Goal: Task Accomplishment & Management: Complete application form

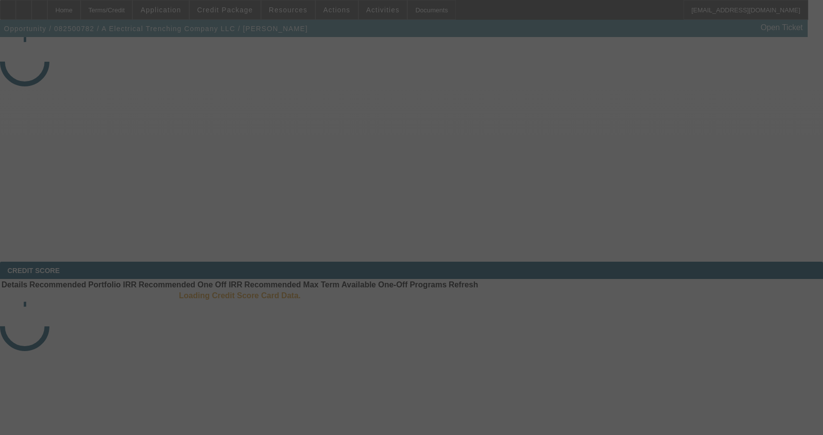
select select "4"
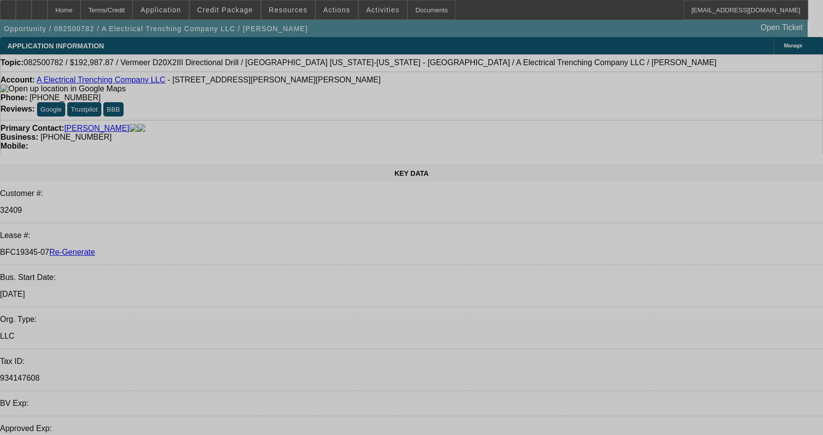
select select "0"
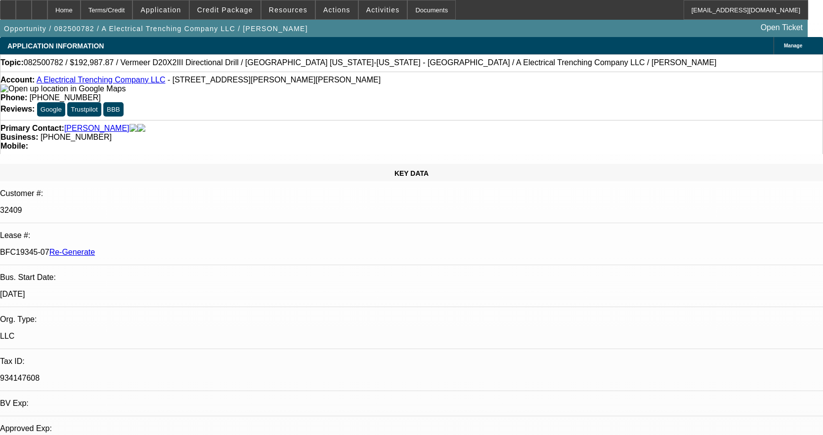
select select "0"
select select "3"
select select "0"
select select "6"
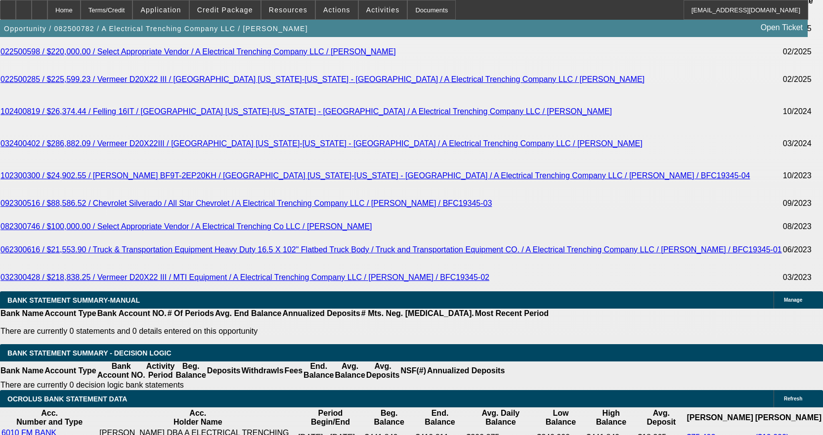
scroll to position [1976, 0]
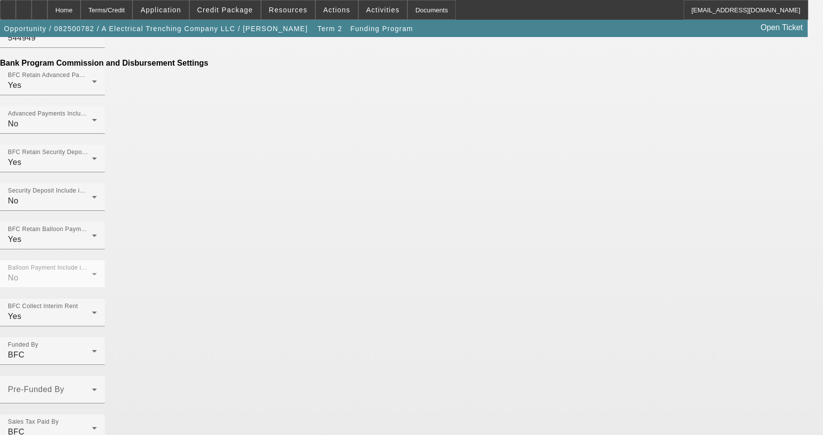
scroll to position [615, 0]
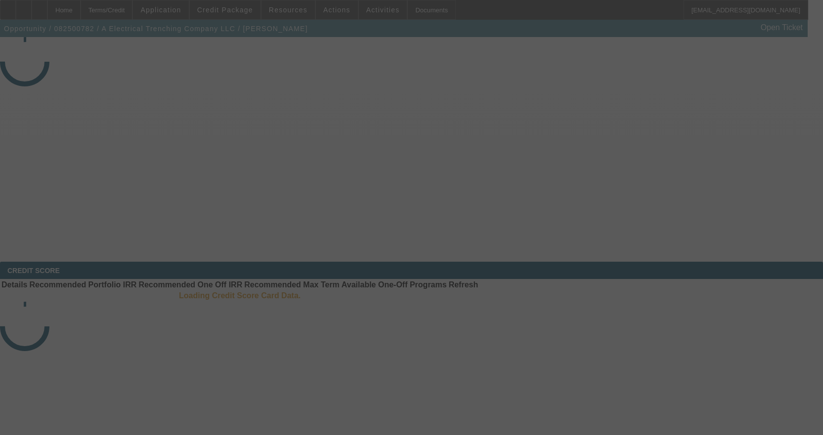
select select "4"
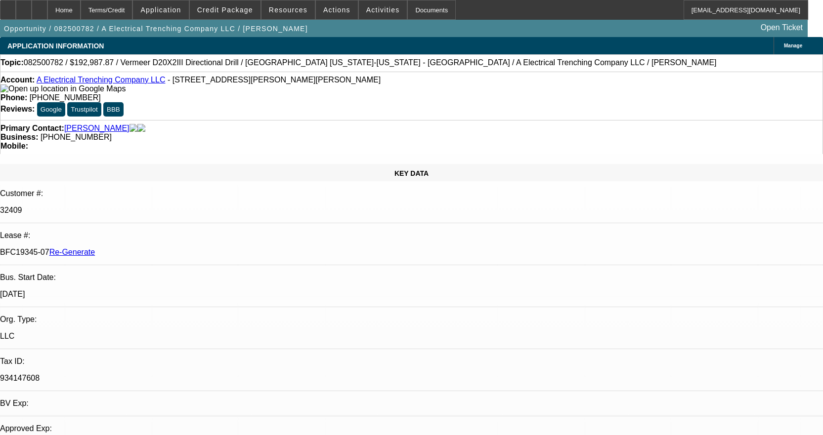
select select "0"
select select "3"
select select "0"
select select "6"
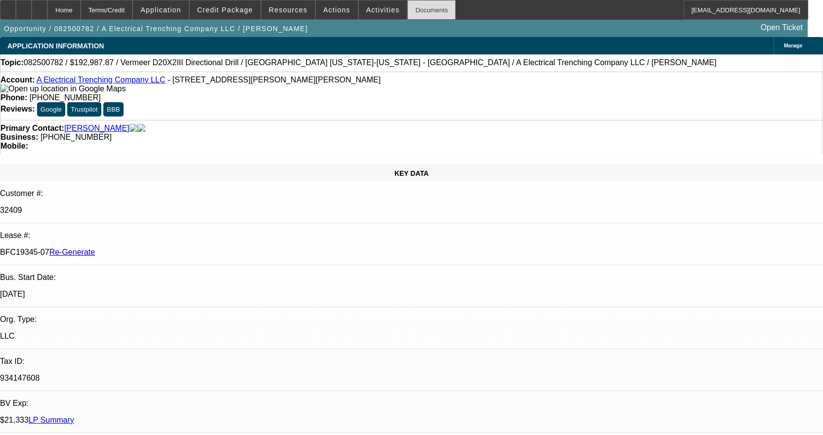
click at [427, 8] on div "Documents" at bounding box center [431, 10] width 48 height 20
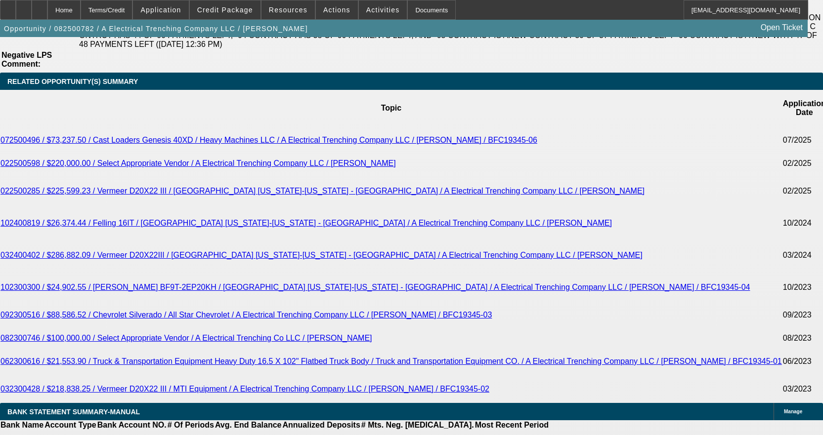
scroll to position [1976, 0]
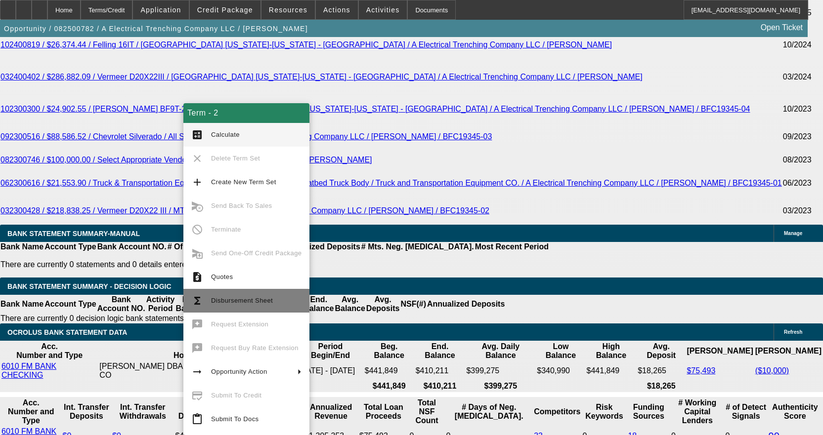
click at [252, 294] on button "functions Disbursement Sheet" at bounding box center [246, 301] width 126 height 24
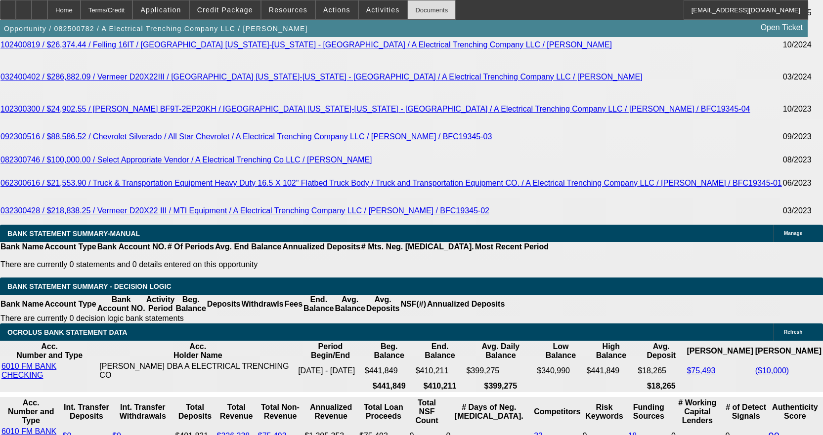
click at [415, 12] on div "Documents" at bounding box center [431, 10] width 48 height 20
click at [425, 11] on div "Documents" at bounding box center [431, 10] width 48 height 20
click at [366, 9] on span "Activities" at bounding box center [383, 10] width 34 height 8
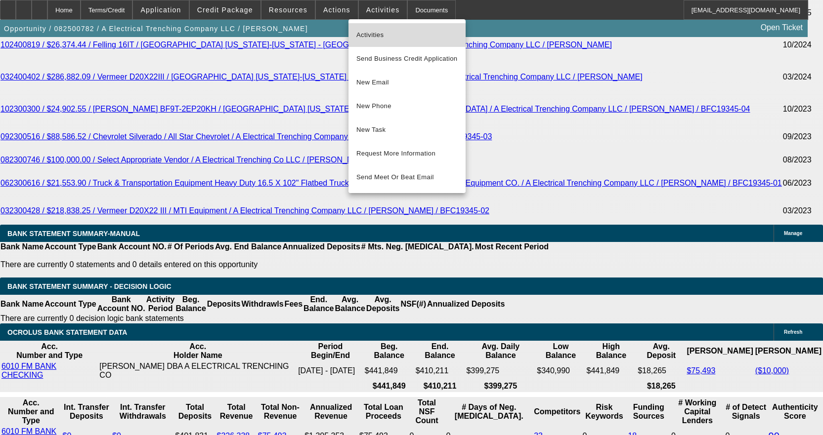
click at [370, 29] on button "Activities" at bounding box center [406, 35] width 117 height 24
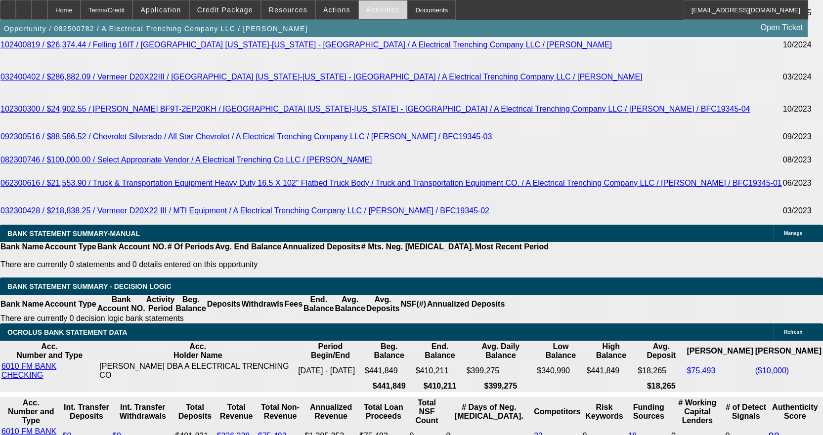
click at [369, 10] on span "Activities" at bounding box center [383, 10] width 34 height 8
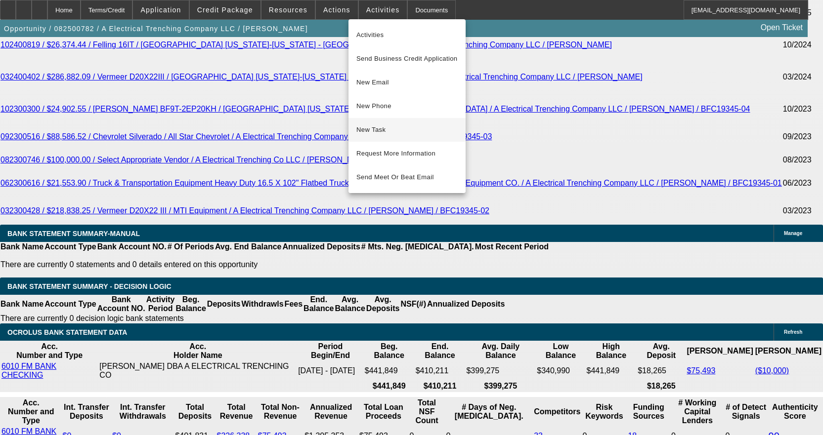
click at [386, 128] on span "New Task" at bounding box center [406, 130] width 101 height 12
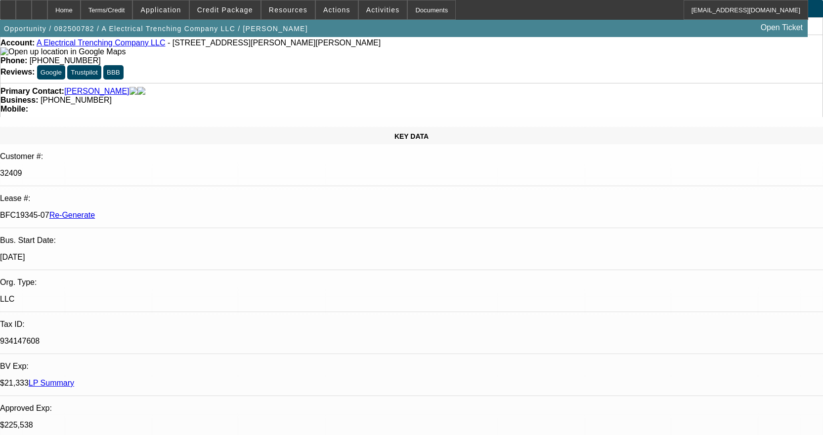
scroll to position [0, 0]
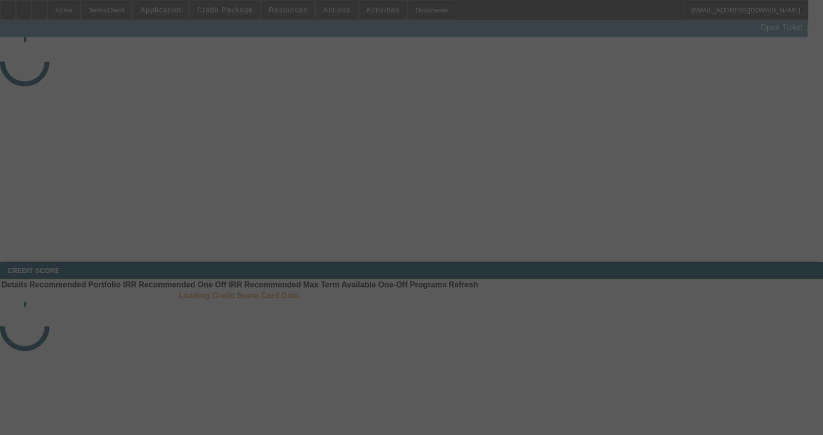
select select "4"
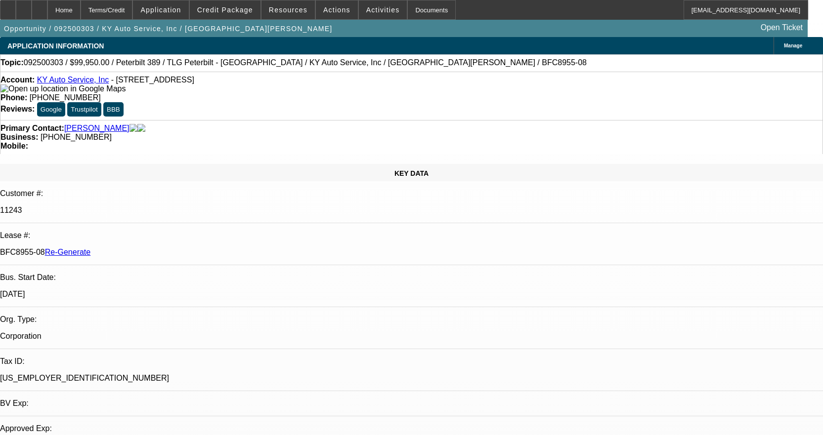
select select "0"
select select "2"
select select "0"
select select "6"
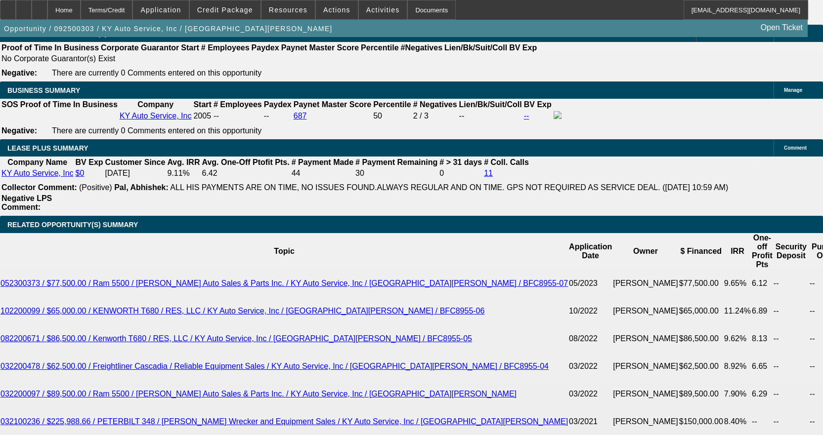
scroll to position [1779, 0]
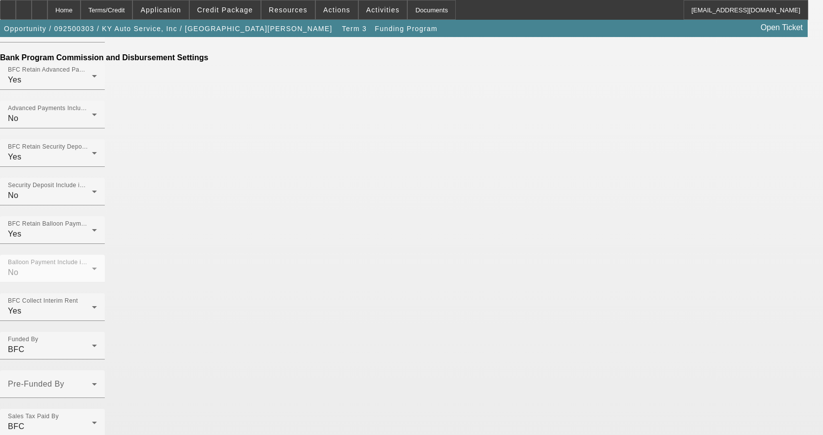
scroll to position [692, 0]
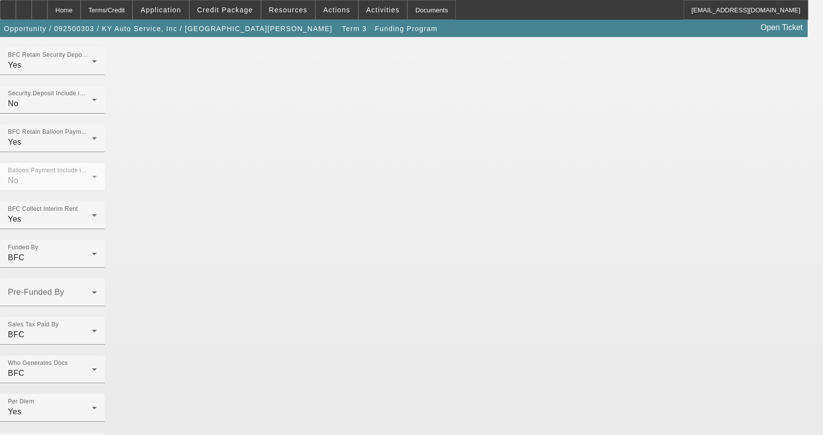
scroll to position [722, 0]
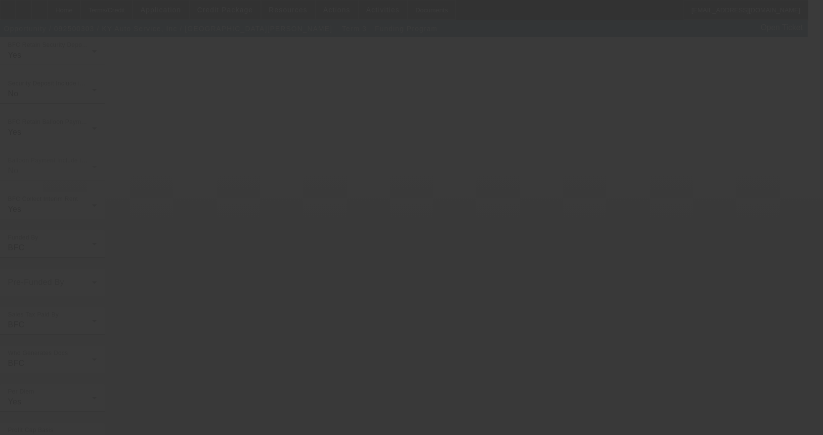
scroll to position [0, 0]
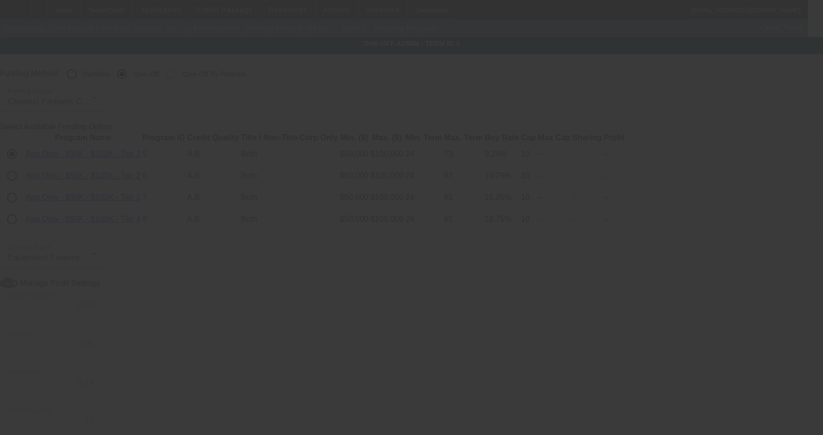
radio input "true"
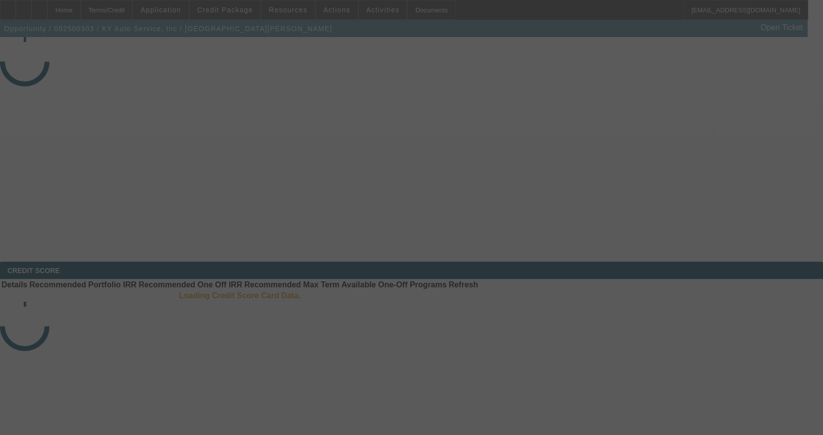
select select "4"
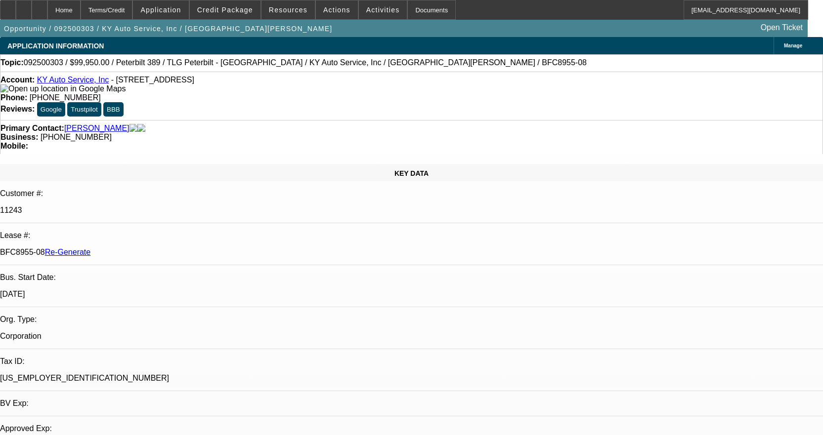
select select "0"
select select "2"
select select "0"
select select "6"
